Goal: Book appointment/travel/reservation

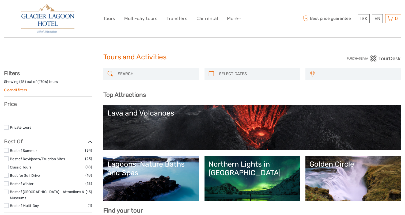
select select
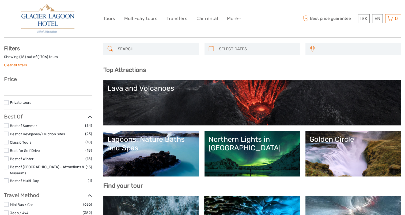
scroll to position [54, 0]
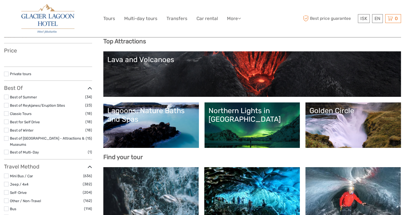
select select
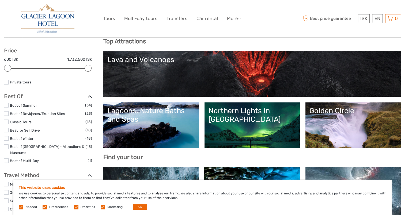
scroll to position [0, 0]
click at [196, 70] on link "Lava and Volcanoes" at bounding box center [252, 73] width 290 height 37
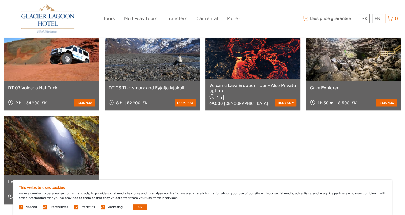
scroll to position [375, 0]
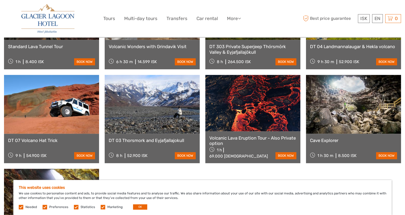
click at [237, 135] on link "Volcanic Lava Eruption Tour - Also Private option" at bounding box center [252, 140] width 87 height 11
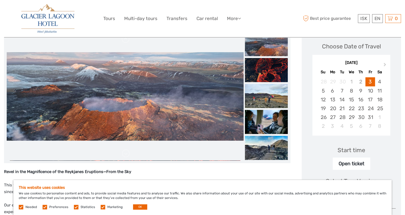
scroll to position [80, 0]
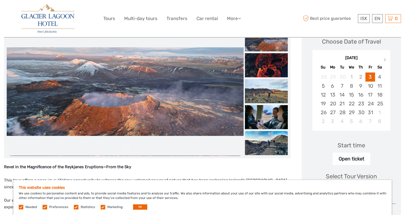
click at [263, 145] on img at bounding box center [266, 143] width 43 height 24
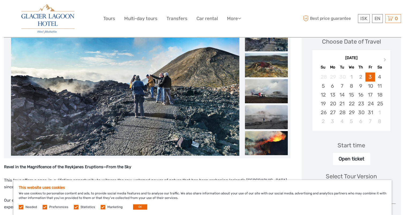
click at [259, 118] on img at bounding box center [266, 117] width 43 height 24
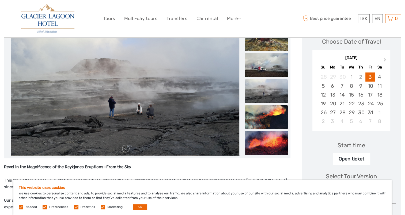
click at [264, 120] on img at bounding box center [266, 117] width 43 height 24
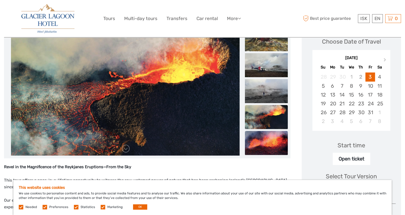
click at [264, 137] on img at bounding box center [266, 143] width 43 height 24
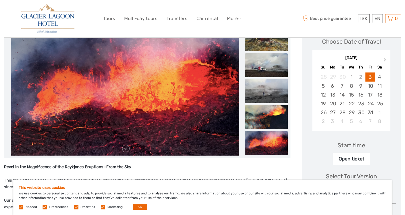
click at [261, 70] on img at bounding box center [266, 65] width 43 height 24
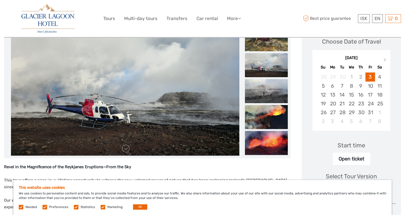
click at [265, 45] on img at bounding box center [266, 39] width 43 height 24
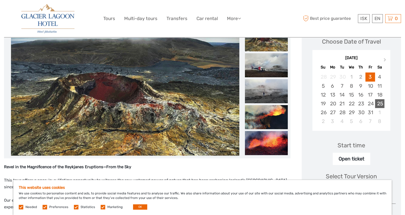
click at [382, 103] on div "25" at bounding box center [379, 103] width 9 height 9
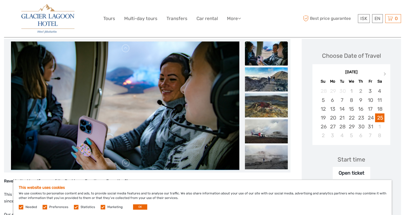
scroll to position [27, 0]
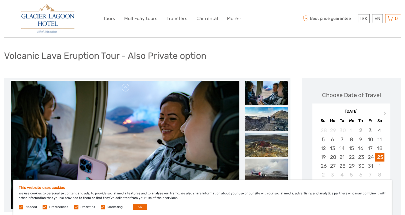
click at [266, 142] on img at bounding box center [266, 145] width 43 height 24
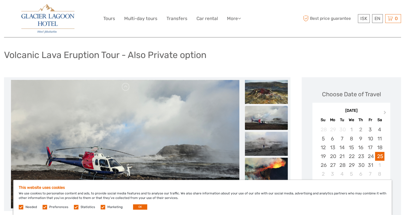
scroll to position [0, 0]
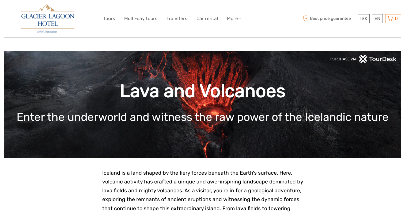
scroll to position [375, 0]
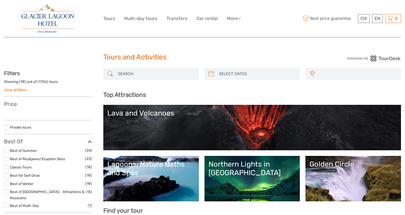
select select
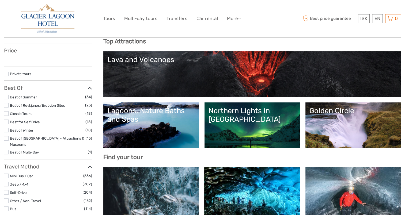
select select
